Goal: Find specific page/section: Find specific page/section

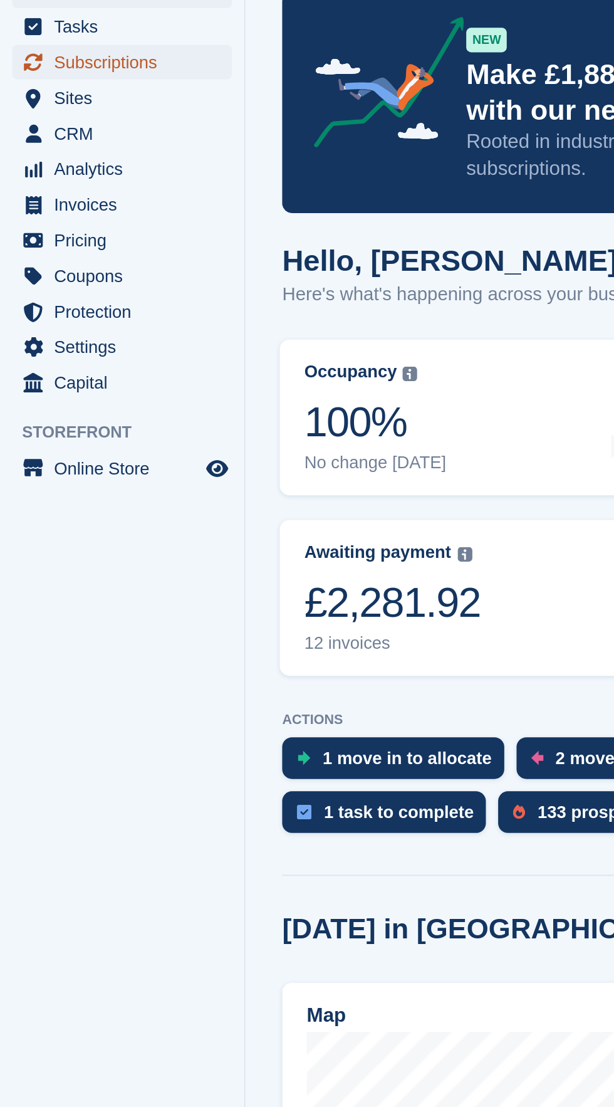
click at [103, 93] on link "Subscriptions" at bounding box center [62, 90] width 112 height 18
